Goal: Information Seeking & Learning: Understand process/instructions

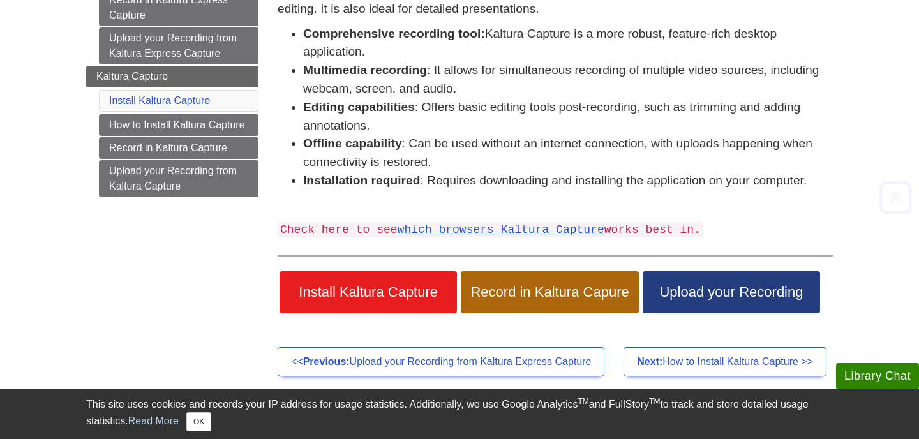
scroll to position [222, 0]
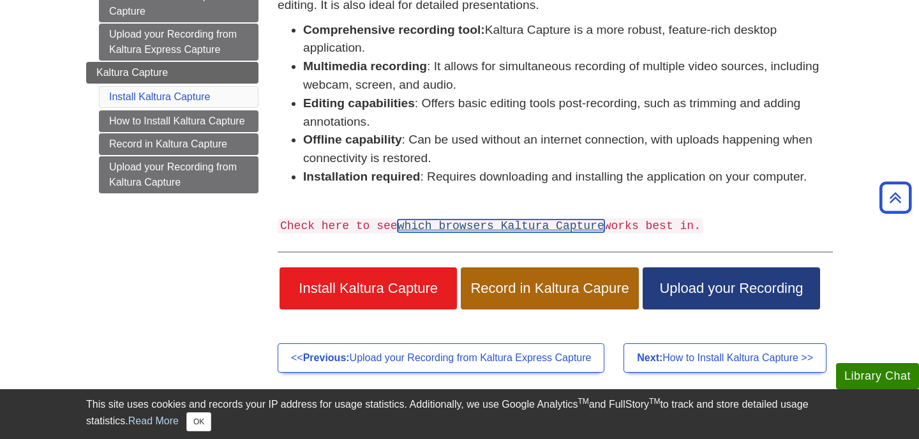
click at [550, 223] on link "which browsers Kaltura Capture" at bounding box center [501, 226] width 207 height 13
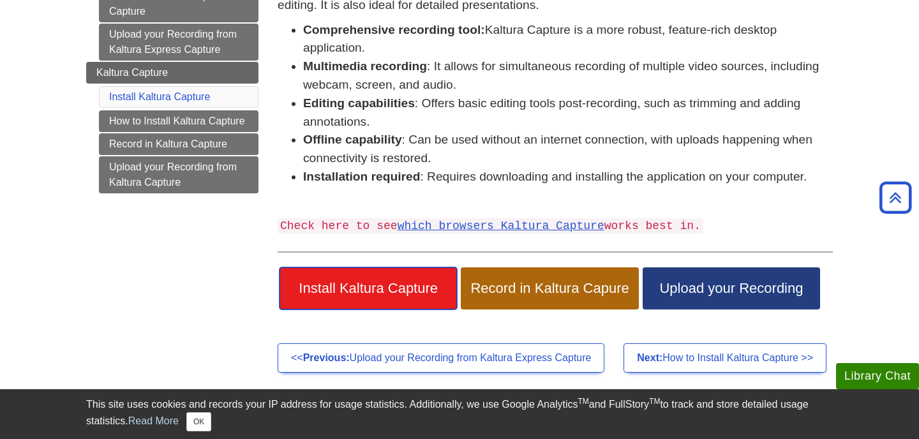
click at [410, 286] on span "Install Kaltura Capture" at bounding box center [368, 288] width 158 height 17
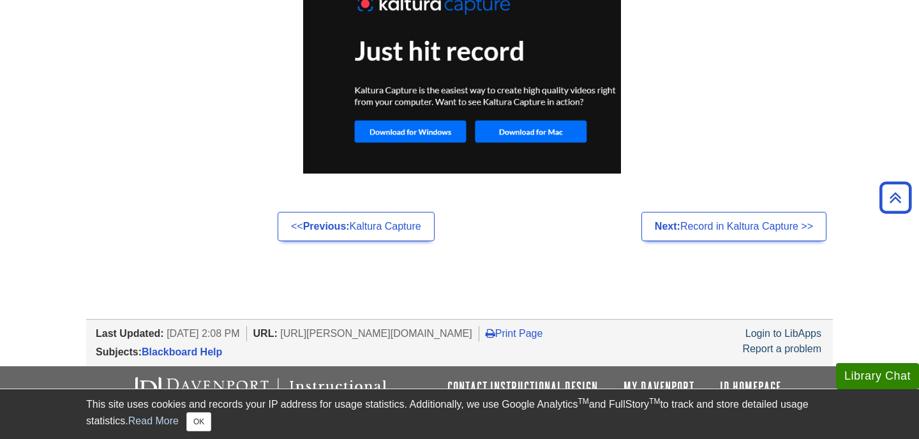
scroll to position [1087, 0]
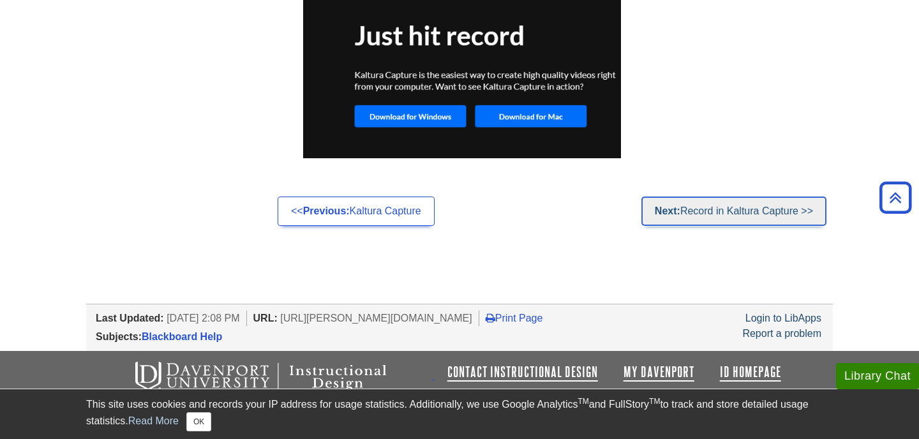
click at [703, 207] on link "Next: Record in Kaltura Capture >>" at bounding box center [734, 211] width 185 height 29
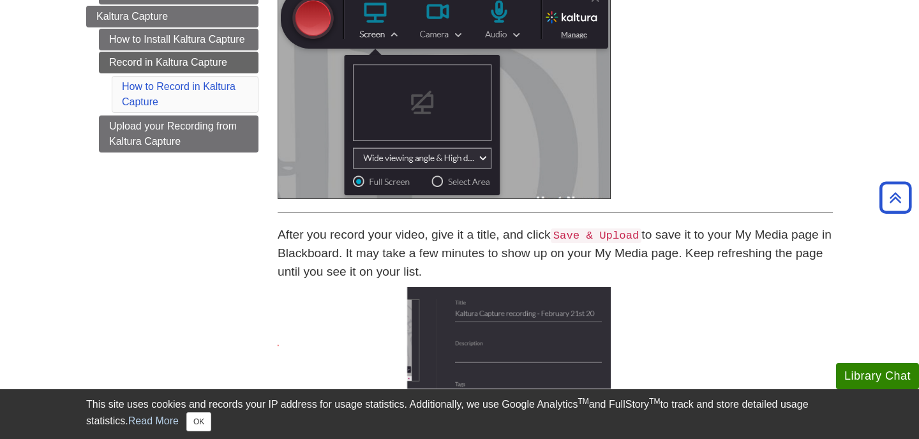
scroll to position [280, 0]
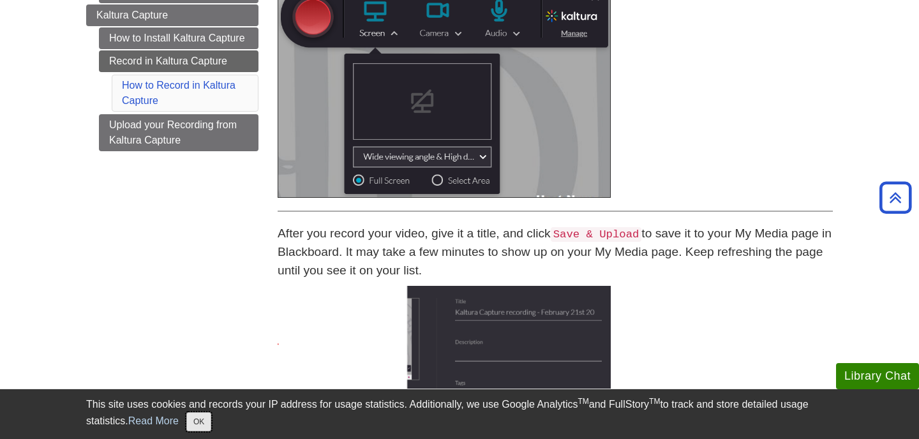
click at [204, 423] on button "OK" at bounding box center [198, 421] width 25 height 19
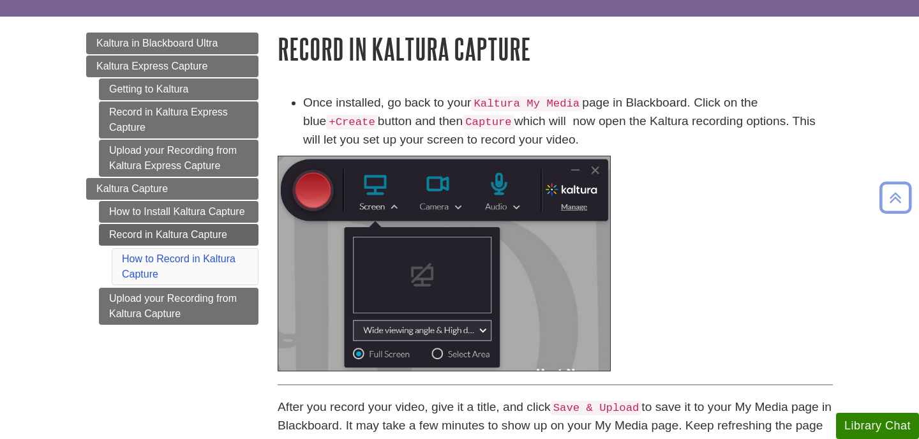
scroll to position [103, 0]
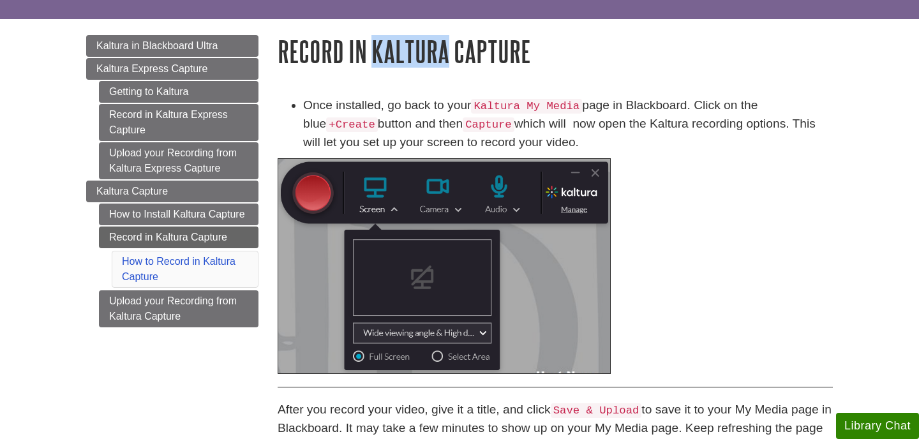
drag, startPoint x: 373, startPoint y: 54, endPoint x: 449, endPoint y: 56, distance: 75.4
click at [449, 56] on h1 "Record in Kaltura Capture" at bounding box center [555, 51] width 555 height 33
copy h1 "Kaltura"
